Goal: Answer question/provide support: Share knowledge or assist other users

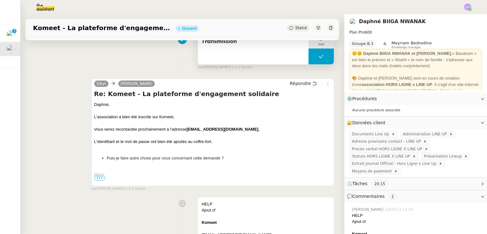
scroll to position [150, 0]
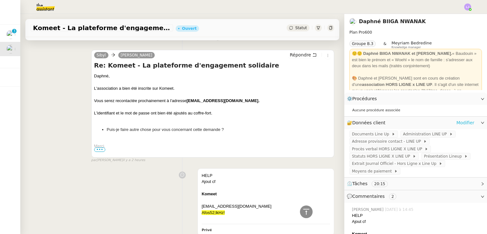
click at [467, 120] on link "Modifier" at bounding box center [465, 122] width 18 height 7
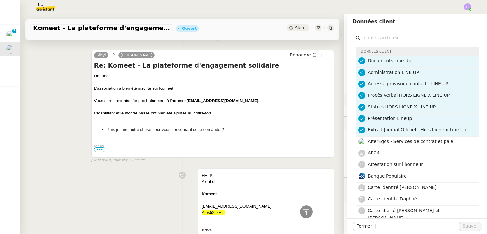
click at [367, 40] on input "text" at bounding box center [419, 38] width 119 height 9
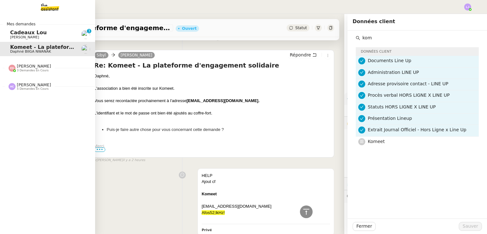
type input "kom"
click at [14, 35] on span "Cadeaux Lou" at bounding box center [28, 32] width 37 height 6
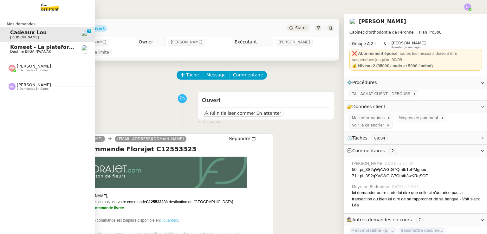
click at [38, 47] on span "Komeet - La plateforme d'engagement solidaire" at bounding box center [78, 47] width 137 height 6
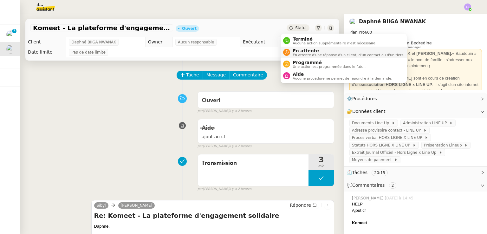
click at [300, 54] on span "En attente d'une réponse d'un client, d'un contact ou d'un tiers." at bounding box center [349, 54] width 112 height 3
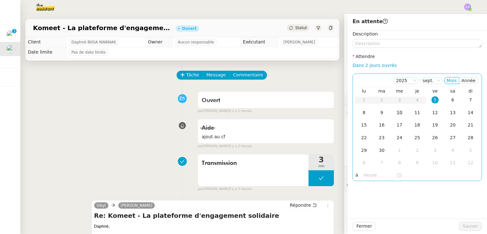
click at [396, 113] on div "10" at bounding box center [399, 112] width 7 height 7
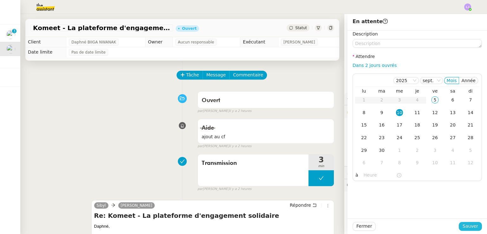
click at [464, 227] on span "Sauver" at bounding box center [471, 226] width 16 height 7
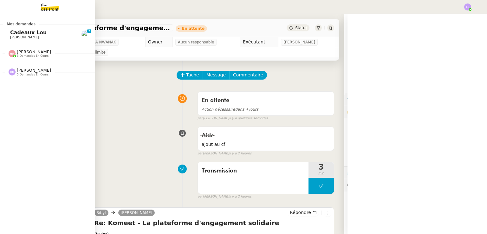
click at [31, 34] on span "Cadeaux Lou" at bounding box center [28, 32] width 37 height 6
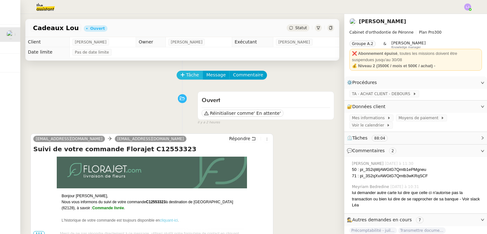
click at [178, 73] on button "Tâche" at bounding box center [190, 75] width 26 height 9
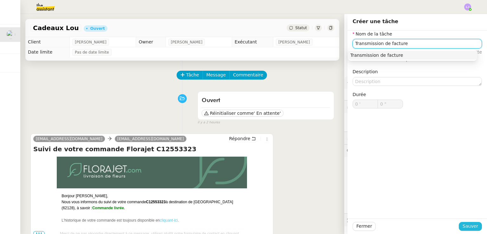
type input "Transmission de facture"
click at [465, 229] on span "Sauver" at bounding box center [471, 226] width 16 height 7
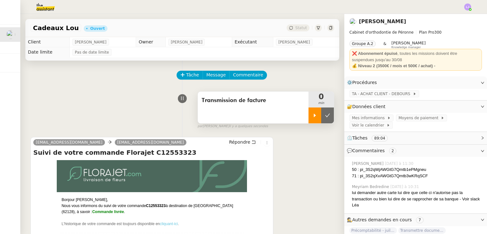
click at [308, 112] on div at bounding box center [314, 115] width 13 height 16
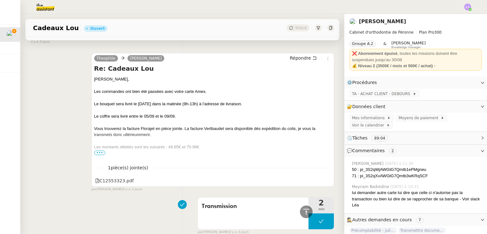
scroll to position [698, 0]
click at [293, 57] on span "Répondre" at bounding box center [300, 58] width 21 height 6
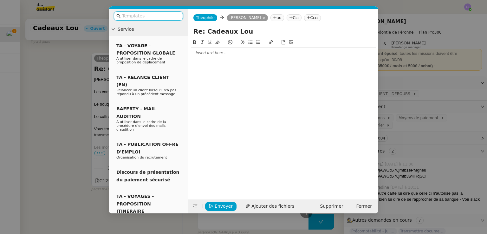
scroll to position [748, 0]
click at [235, 58] on div at bounding box center [283, 53] width 185 height 11
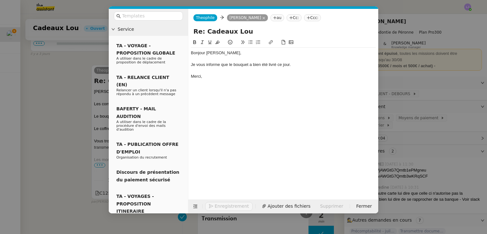
scroll to position [779, 0]
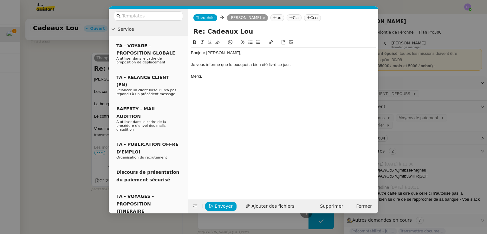
click at [310, 67] on div "Je vous informe que le bouquet a bien été livré ce jour." at bounding box center [283, 65] width 185 height 6
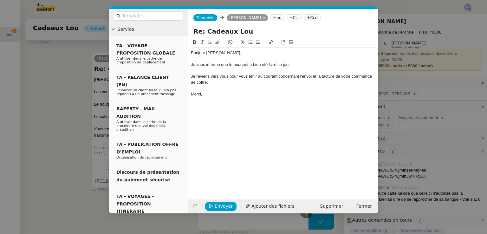
click at [232, 77] on div "Je reviens vers vous pour vous tenir au courant concernant l'envoi et la factur…" at bounding box center [283, 80] width 185 height 12
click at [228, 80] on div "Je reviens vers vous pour vous tenir au courant concernant l'envoi et la factur…" at bounding box center [283, 80] width 185 height 12
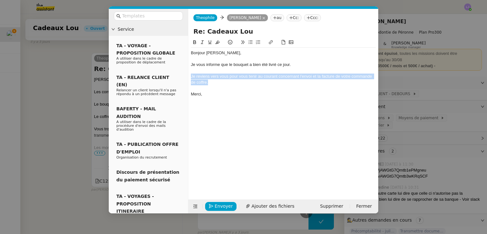
drag, startPoint x: 231, startPoint y: 81, endPoint x: 183, endPoint y: 78, distance: 48.3
click at [183, 78] on nz-layout "Service TA - VOYAGE - PROPOSITION GLOBALE A utiliser dans le cadre de propositi…" at bounding box center [243, 111] width 269 height 204
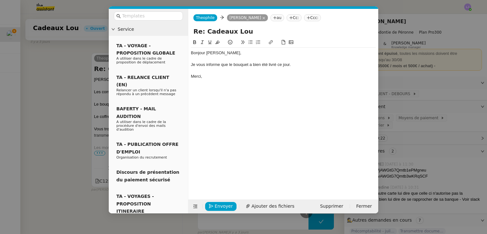
scroll to position [779, 0]
click at [227, 207] on span "Envoyer" at bounding box center [224, 206] width 18 height 7
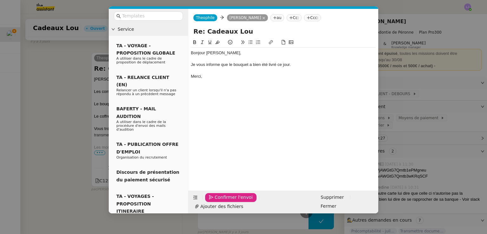
click at [227, 201] on span "Confirmer l'envoi" at bounding box center [234, 197] width 38 height 7
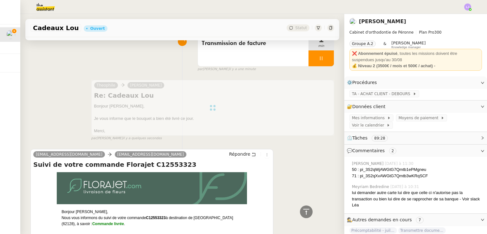
scroll to position [0, 0]
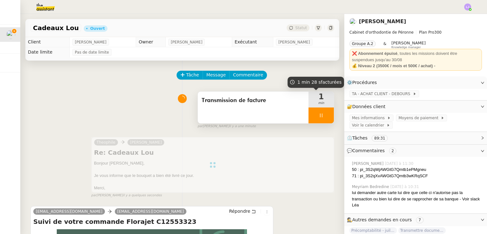
click at [290, 113] on div "Transmission de facture" at bounding box center [253, 108] width 111 height 32
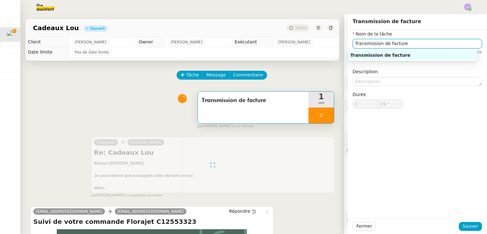
click at [389, 41] on input "Transmission de facture" at bounding box center [417, 43] width 129 height 9
type input "30 ""
type input "Transmission de $$$"
type input "31 ""
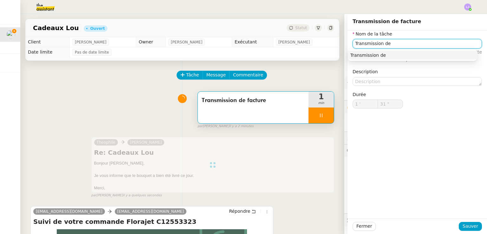
type input "Transmission d"
type input "32 ""
type input "Transmission d'if"
type input "33 ""
type input "Transmission d'inform"
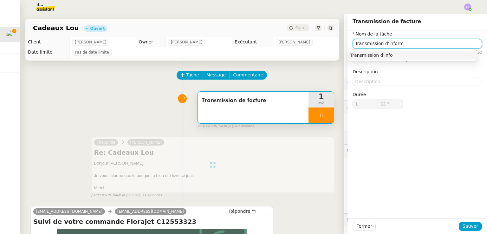
type input "34 ""
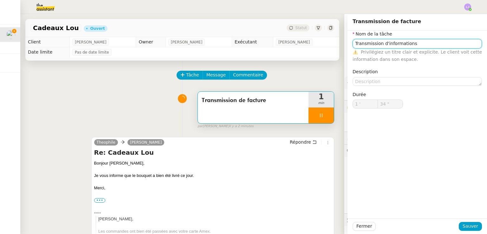
type input "Transmission de facture"
type input "1 '"
type input "35 ""
type input "Transmission de facture"
type input "1 '"
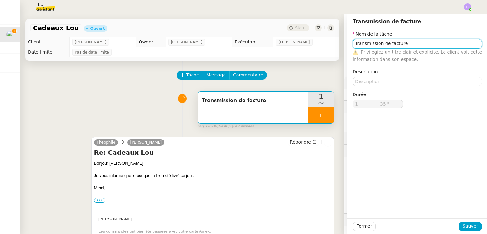
type input "35 ""
type input "Transmission de facture"
type input "1 '"
type input "36 ""
click at [389, 41] on input "Transmission de facture" at bounding box center [417, 43] width 129 height 9
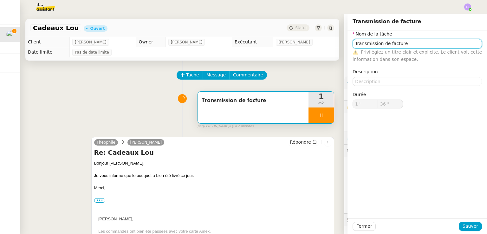
click at [389, 41] on input "Transmission de facture" at bounding box center [417, 43] width 129 height 9
type input "Transmission d'i"
type input "37 ""
type input "Transmission d'information"
type input "38 ""
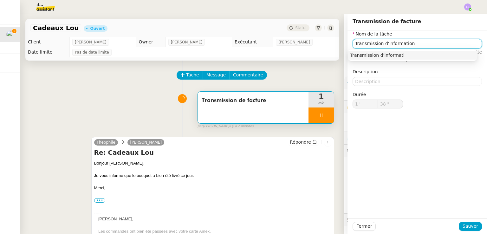
type input "Transmission d'informations"
type input "39 ""
type input "Transmission d'informations"
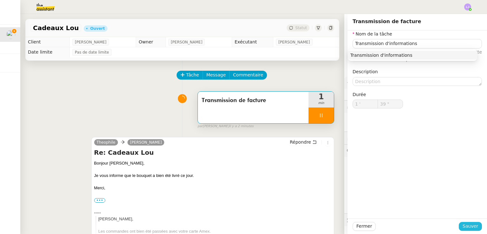
click at [473, 229] on span "Sauver" at bounding box center [471, 226] width 16 height 7
type input "40 ""
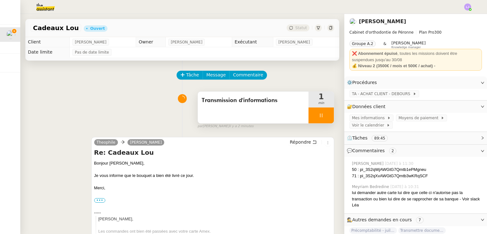
click at [320, 119] on div at bounding box center [320, 115] width 25 height 16
click at [321, 119] on button at bounding box center [327, 115] width 13 height 16
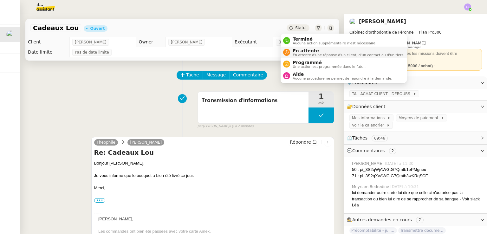
click at [302, 53] on span "En attente d'une réponse d'un client, d'un contact ou d'un tiers." at bounding box center [349, 54] width 112 height 3
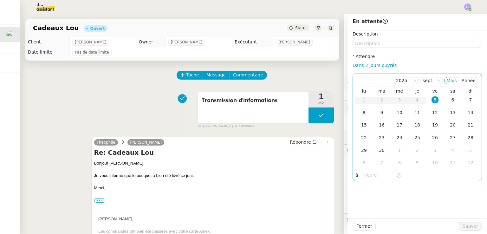
click at [360, 114] on div "8" at bounding box center [363, 112] width 7 height 7
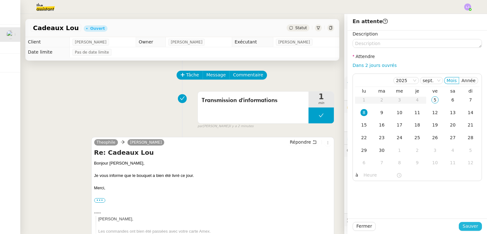
click at [459, 225] on button "Sauver" at bounding box center [470, 226] width 23 height 9
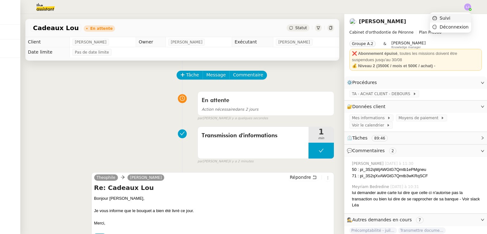
click at [462, 17] on li "Suivi" at bounding box center [450, 18] width 41 height 9
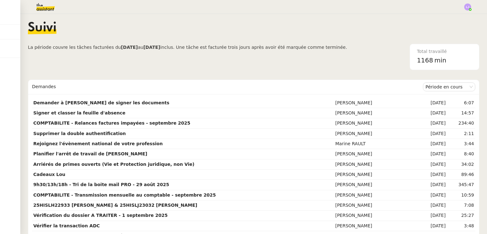
click at [44, 8] on img at bounding box center [40, 7] width 49 height 14
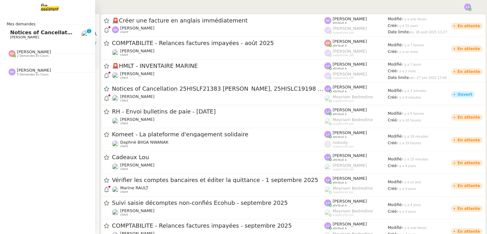
click at [45, 33] on span "Notices of Cancellation 25HISLF21383 [PERSON_NAME], 25HISLC19198 [PERSON_NAME] …" at bounding box center [185, 32] width 350 height 6
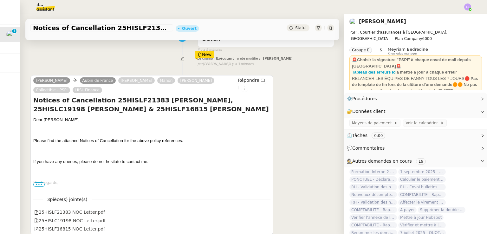
scroll to position [58, 0]
